Goal: Task Accomplishment & Management: Complete application form

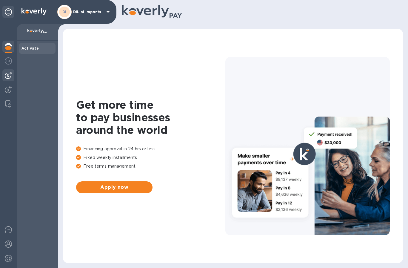
click at [9, 77] on img at bounding box center [8, 75] width 7 height 7
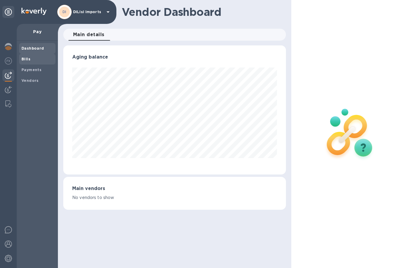
scroll to position [129, 223]
click at [25, 60] on b "Bills" at bounding box center [25, 59] width 9 height 4
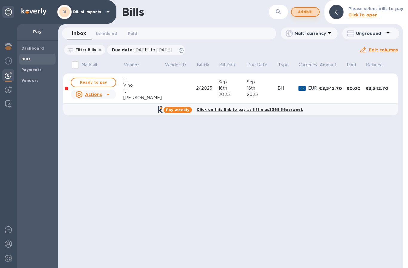
click at [302, 8] on button "Add bill" at bounding box center [305, 12] width 29 height 10
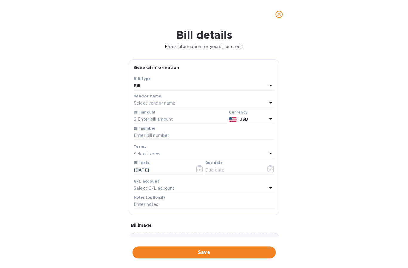
click at [186, 89] on div "Bill" at bounding box center [200, 86] width 133 height 8
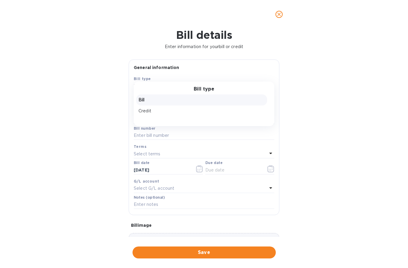
click at [180, 79] on div "Bill type" at bounding box center [204, 79] width 141 height 6
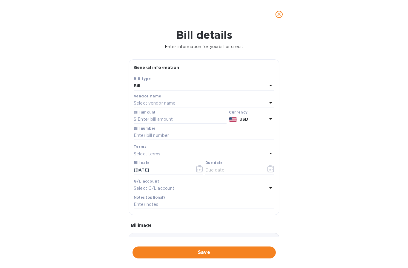
click at [171, 97] on div "Vendor name" at bounding box center [204, 96] width 141 height 6
click at [165, 102] on p "Select vendor name" at bounding box center [155, 103] width 42 height 6
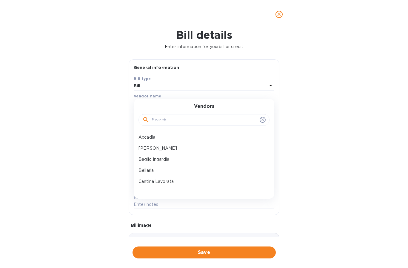
click at [165, 116] on input "text" at bounding box center [204, 120] width 105 height 9
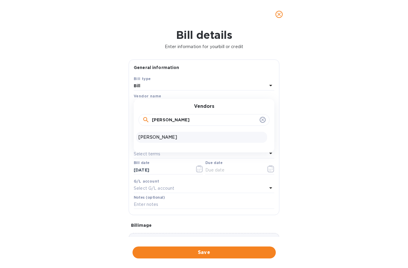
type input "[PERSON_NAME]"
click at [154, 135] on p "[PERSON_NAME]" at bounding box center [202, 137] width 126 height 6
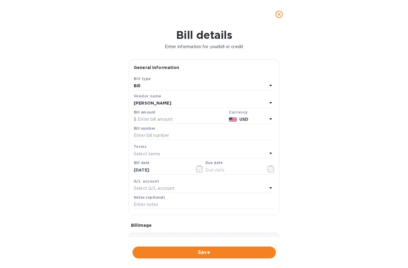
click at [257, 116] on p "USD" at bounding box center [253, 119] width 28 height 6
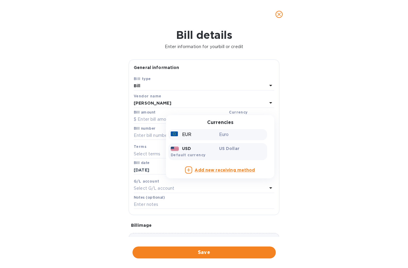
click at [212, 134] on div "EUR" at bounding box center [194, 134] width 48 height 9
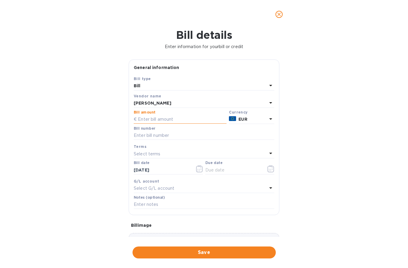
click at [168, 121] on input "text" at bounding box center [180, 119] width 93 height 9
paste input "642,960"
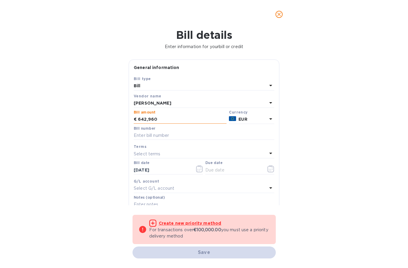
click at [148, 119] on input "642,960" at bounding box center [182, 119] width 89 height 9
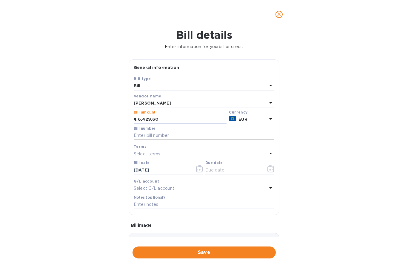
type input "6,429.60"
click at [161, 134] on input "text" at bounding box center [204, 135] width 141 height 9
paste input "210907"
type input "210907"
click at [268, 169] on icon "button" at bounding box center [271, 168] width 7 height 7
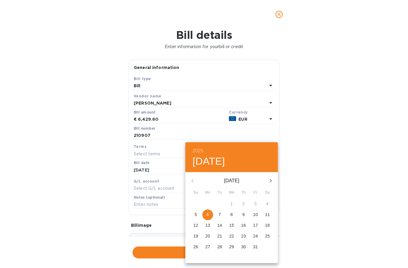
click at [218, 216] on span "7" at bounding box center [219, 214] width 11 height 6
type input "[DATE]"
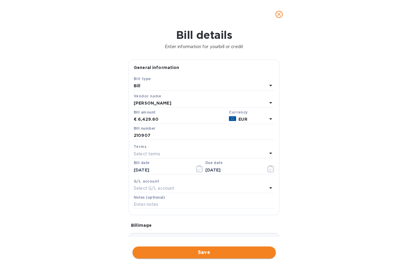
click at [205, 250] on span "Save" at bounding box center [204, 252] width 134 height 7
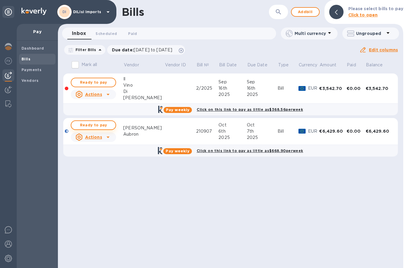
click at [95, 125] on span "Ready to pay" at bounding box center [93, 125] width 35 height 7
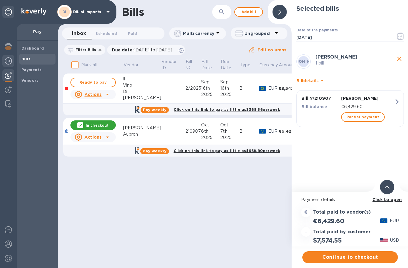
click at [9, 59] on img at bounding box center [8, 60] width 7 height 7
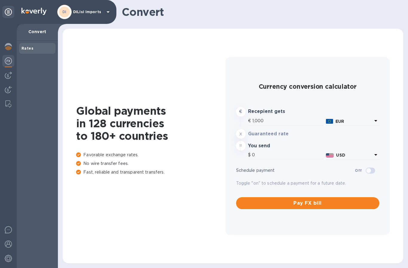
type input "1,178.08"
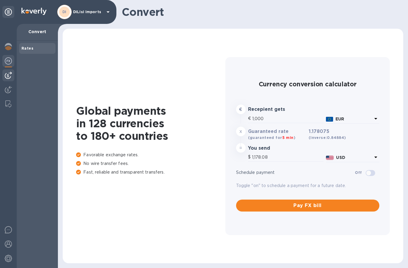
click at [8, 74] on img at bounding box center [8, 75] width 7 height 7
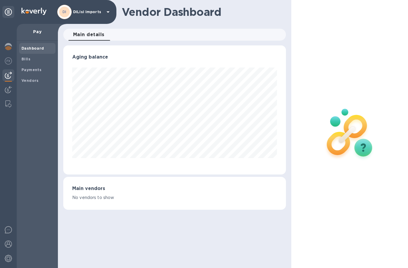
scroll to position [129, 220]
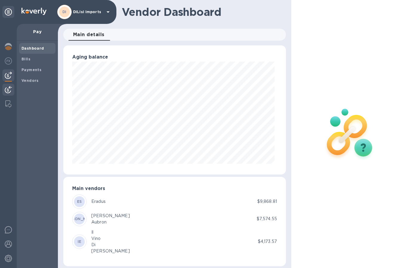
click at [4, 90] on div at bounding box center [8, 90] width 12 height 13
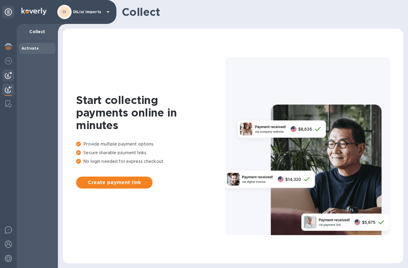
click at [10, 75] on img at bounding box center [8, 75] width 7 height 7
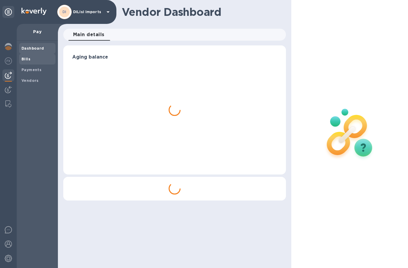
click at [27, 58] on b "Bills" at bounding box center [25, 59] width 9 height 4
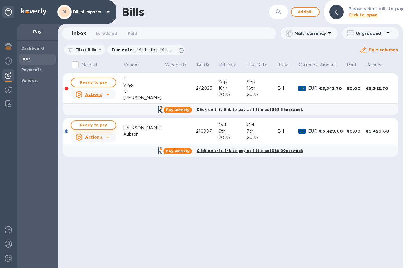
click at [106, 127] on span "Ready to pay" at bounding box center [93, 125] width 35 height 7
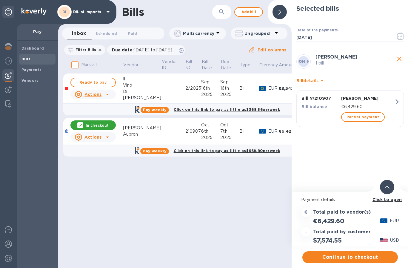
click at [363, 256] on span "Continue to checkout" at bounding box center [350, 256] width 86 height 7
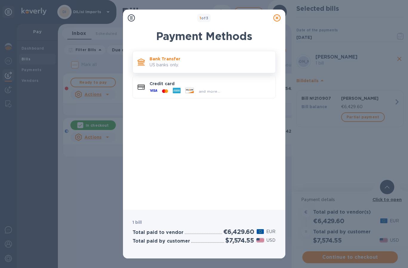
click at [182, 65] on p "US banks only." at bounding box center [210, 65] width 121 height 6
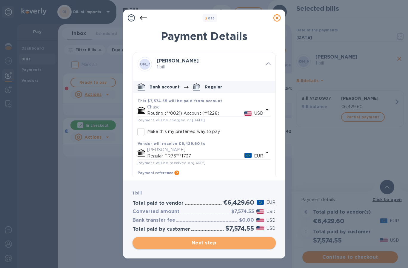
click at [222, 243] on span "Next step" at bounding box center [204, 242] width 134 height 7
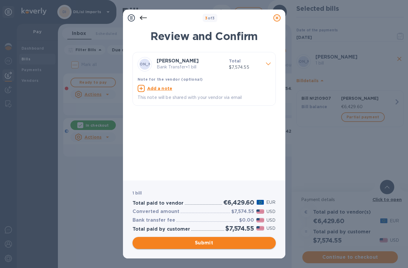
click at [216, 241] on span "Submit" at bounding box center [204, 242] width 134 height 7
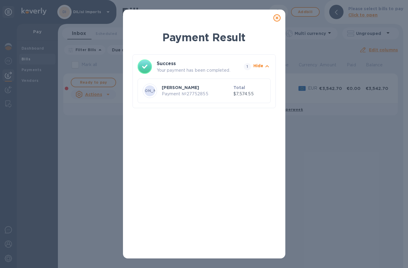
click at [278, 18] on icon at bounding box center [276, 17] width 7 height 7
